Goal: Transaction & Acquisition: Purchase product/service

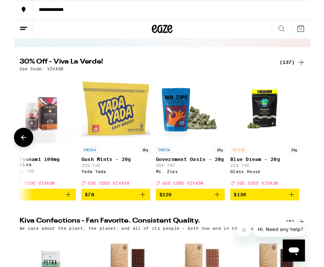
scroll to position [0, 10822]
